Goal: Transaction & Acquisition: Purchase product/service

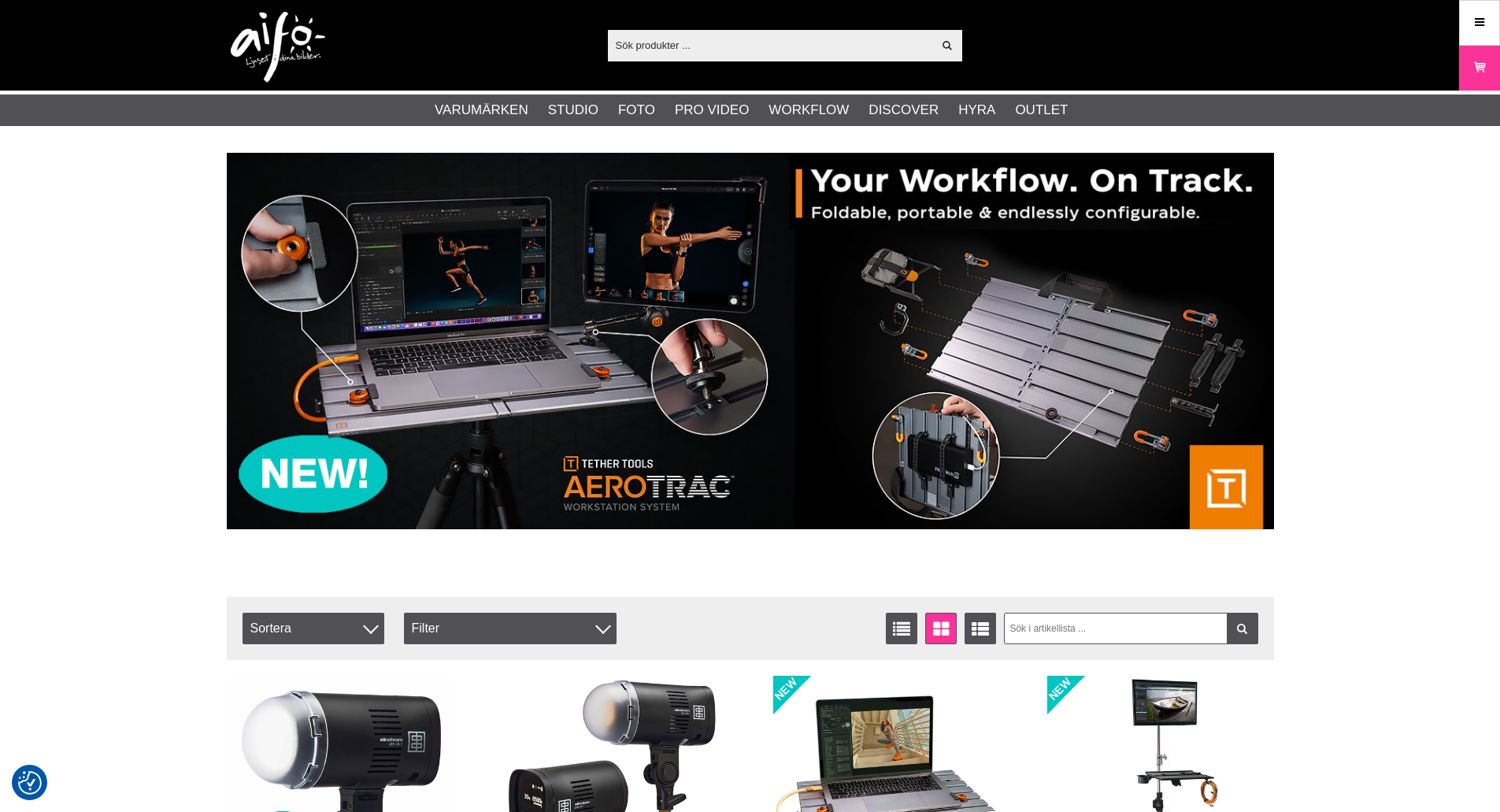
drag, startPoint x: 0, startPoint y: 0, endPoint x: 713, endPoint y: 41, distance: 714.2
click at [713, 41] on input "text" at bounding box center [771, 44] width 326 height 24
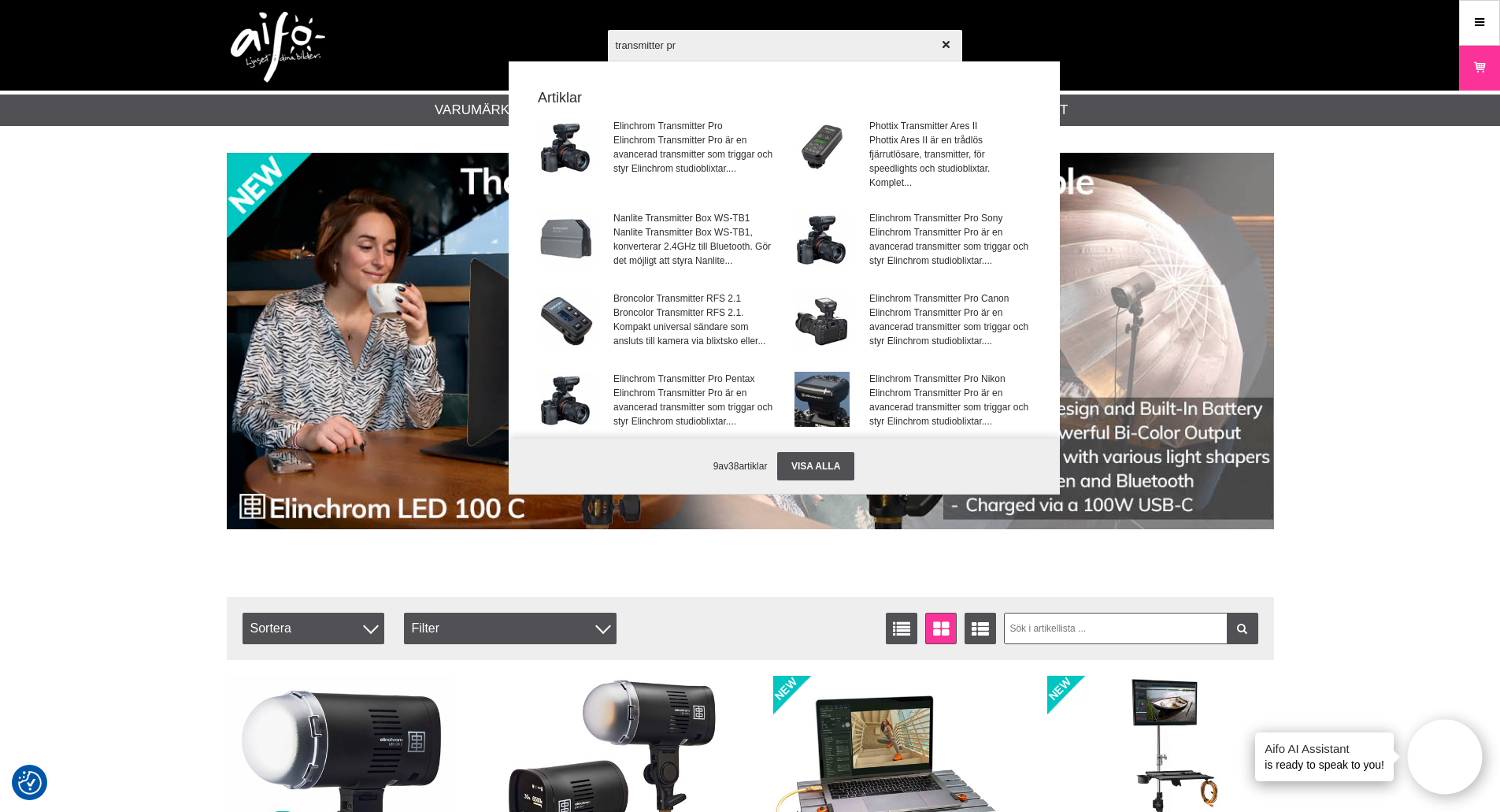
type input "transmitter pro"
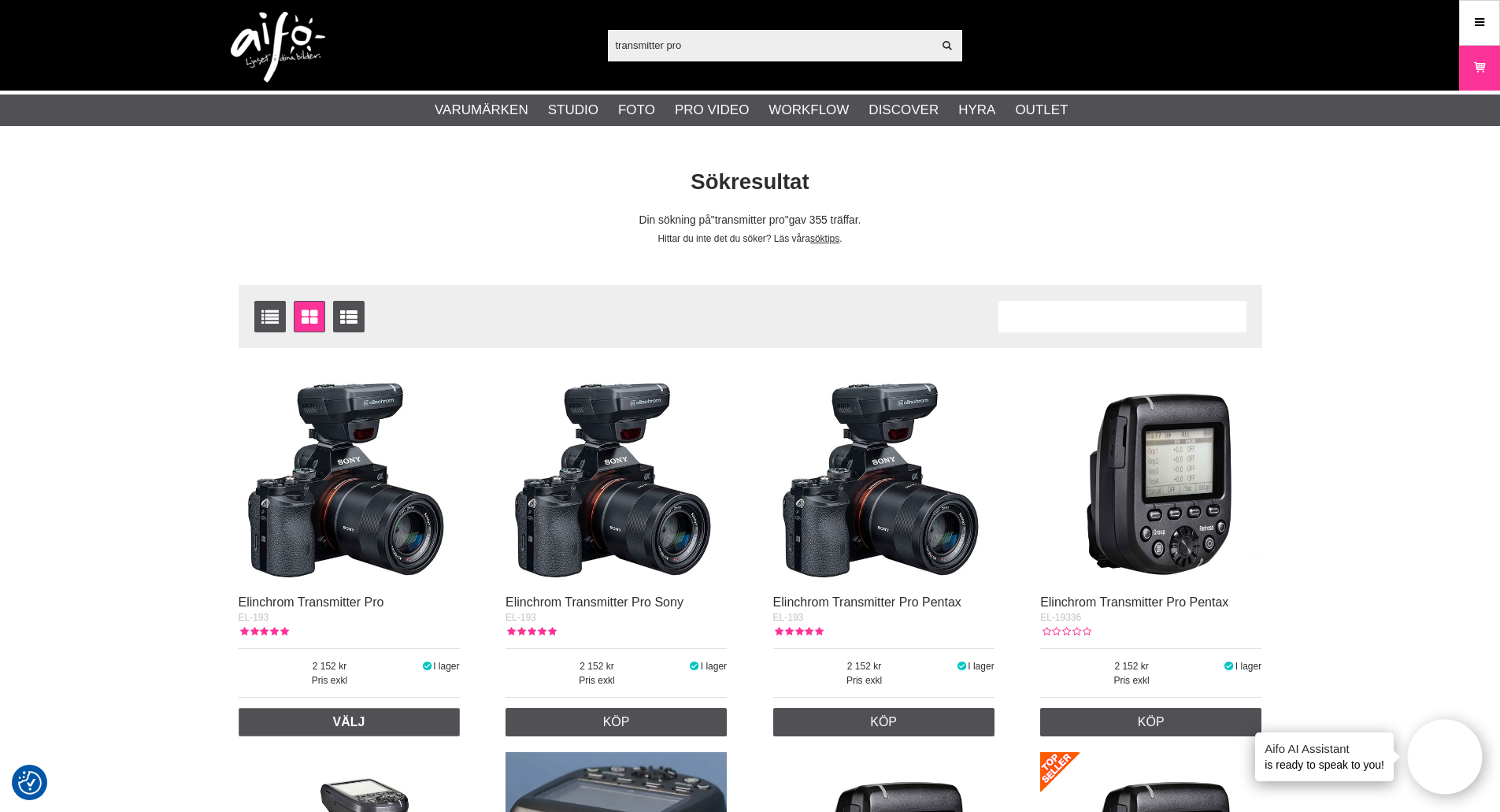
scroll to position [132, 0]
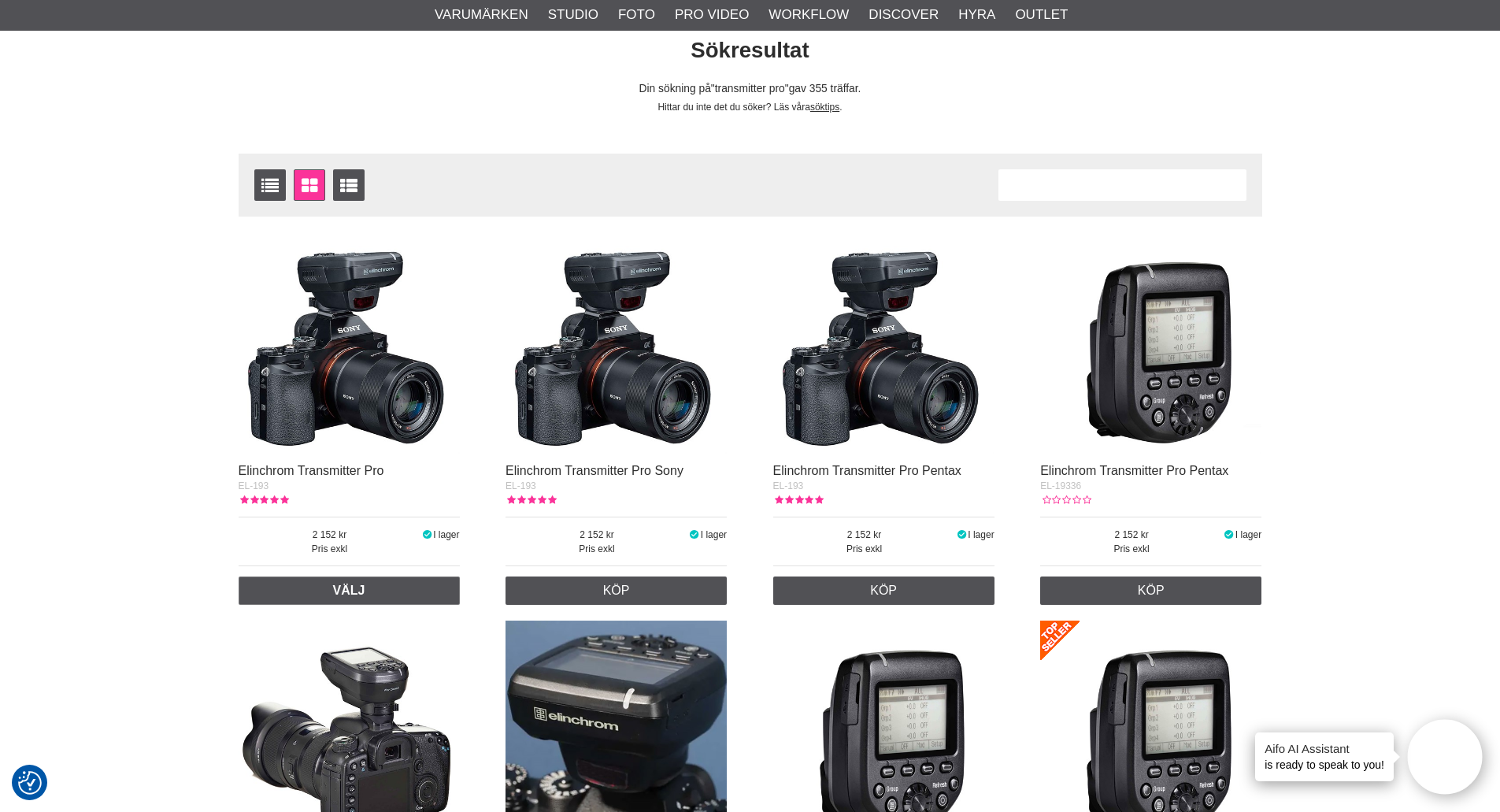
click at [881, 380] on img at bounding box center [884, 343] width 222 height 222
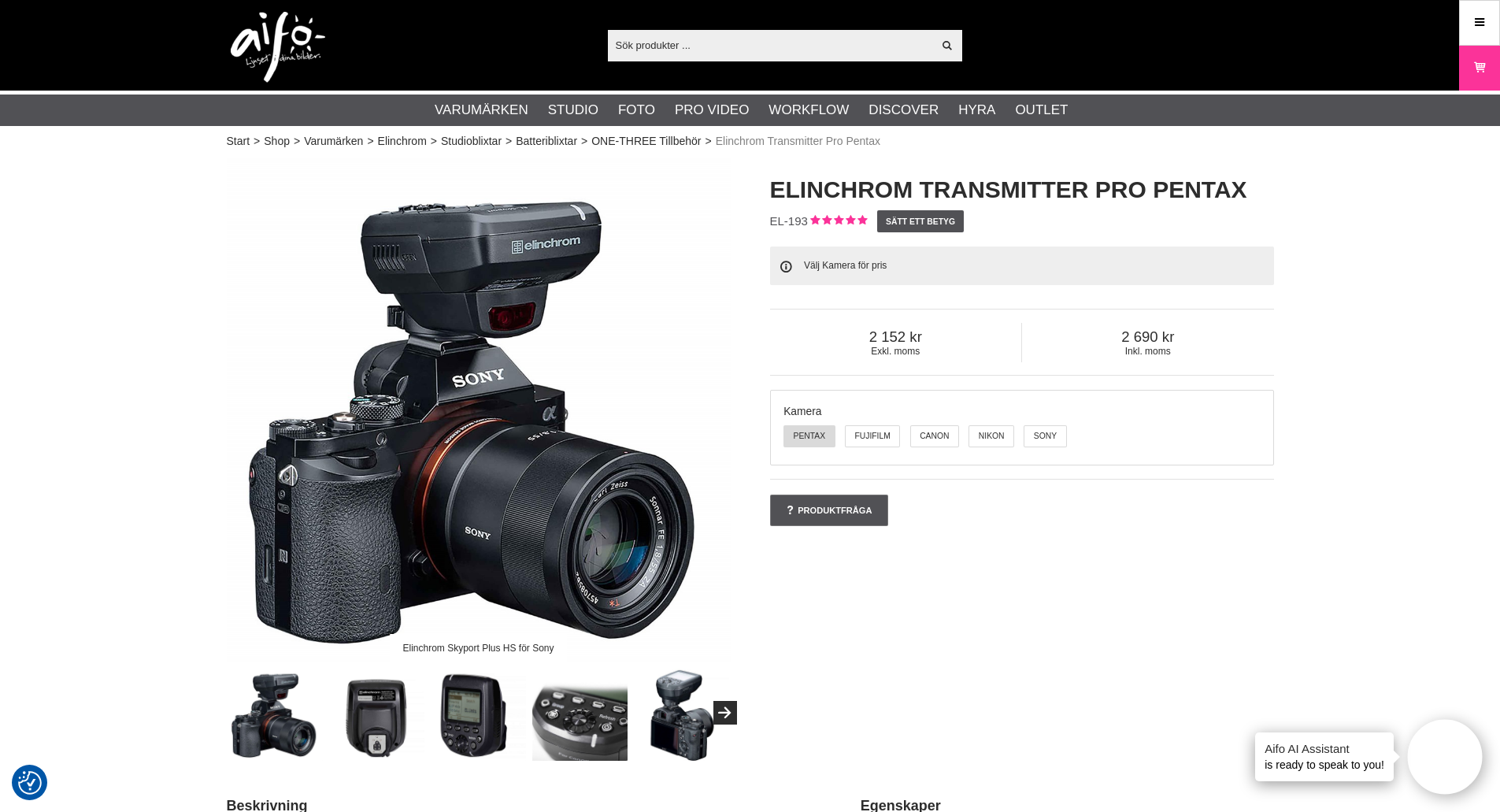
click at [813, 432] on label "Pentax" at bounding box center [808, 435] width 51 height 22
click at [791, 432] on input "Pentax" at bounding box center [784, 426] width 12 height 12
radio input "true"
